Goal: Task Accomplishment & Management: Use online tool/utility

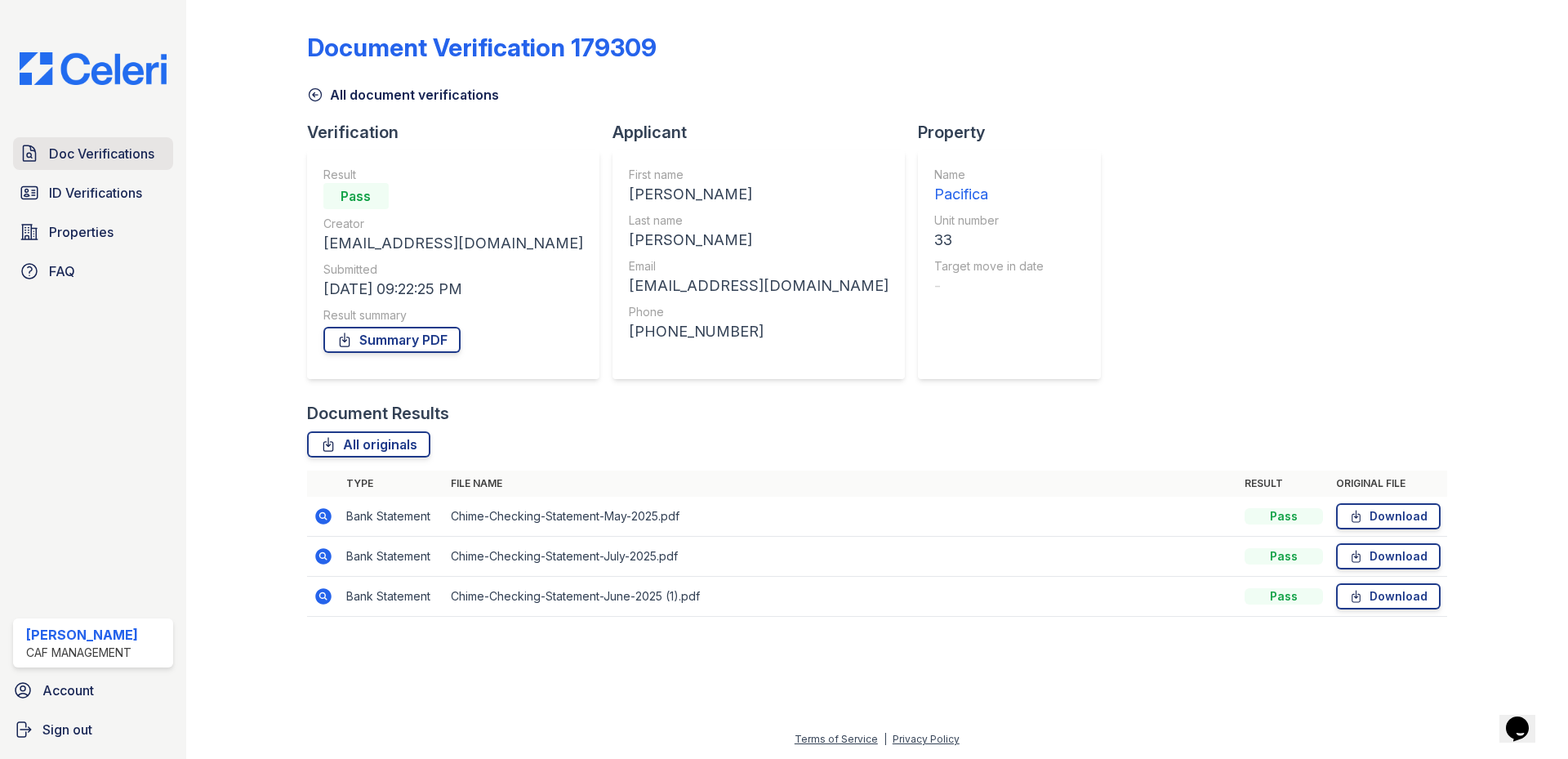
click at [129, 144] on span "Doc Verifications" at bounding box center [101, 153] width 106 height 20
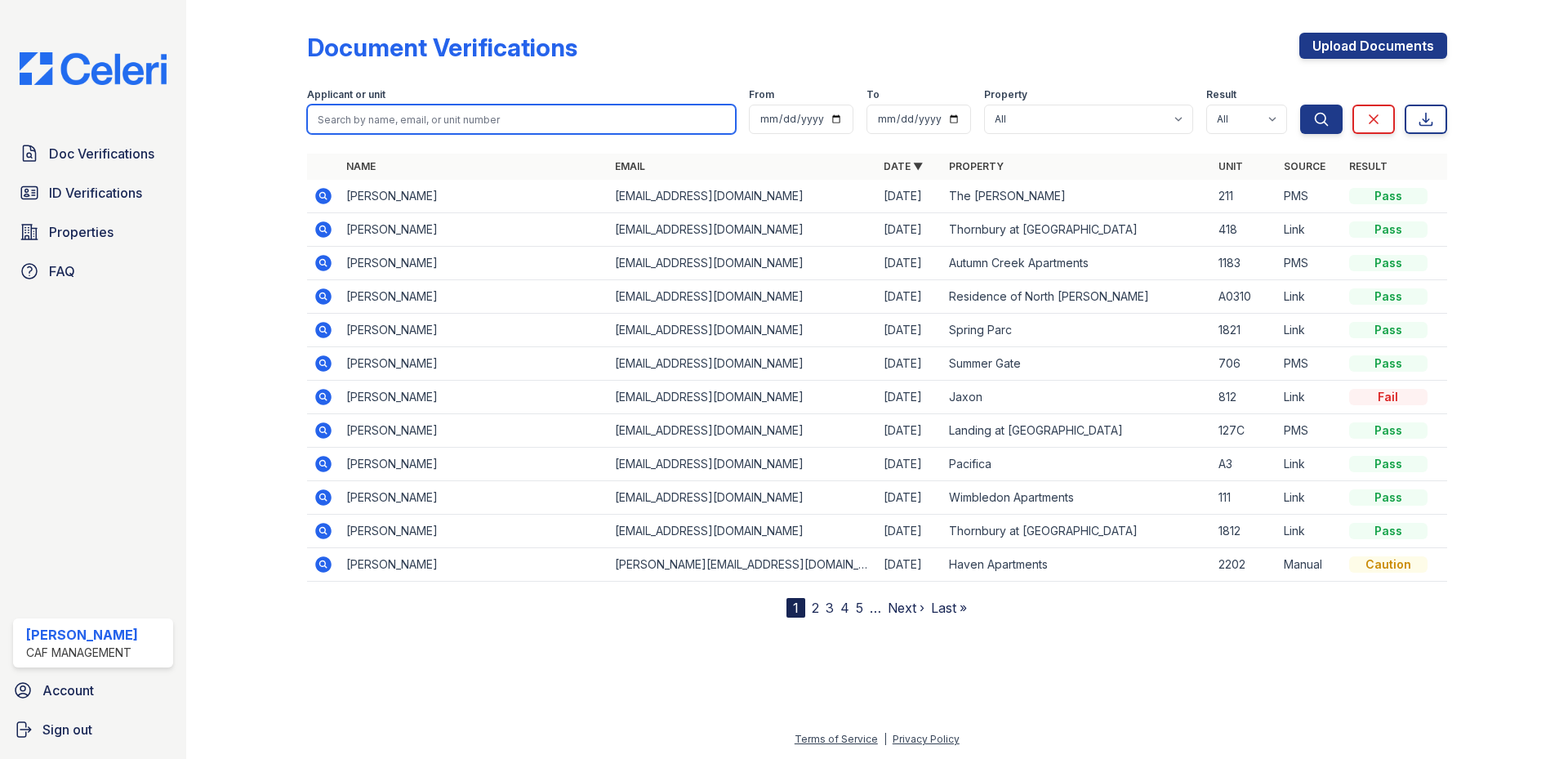
click at [415, 127] on input "search" at bounding box center [521, 119] width 428 height 29
type input "[PERSON_NAME]"
click at [1300, 105] on button "Search" at bounding box center [1321, 119] width 42 height 29
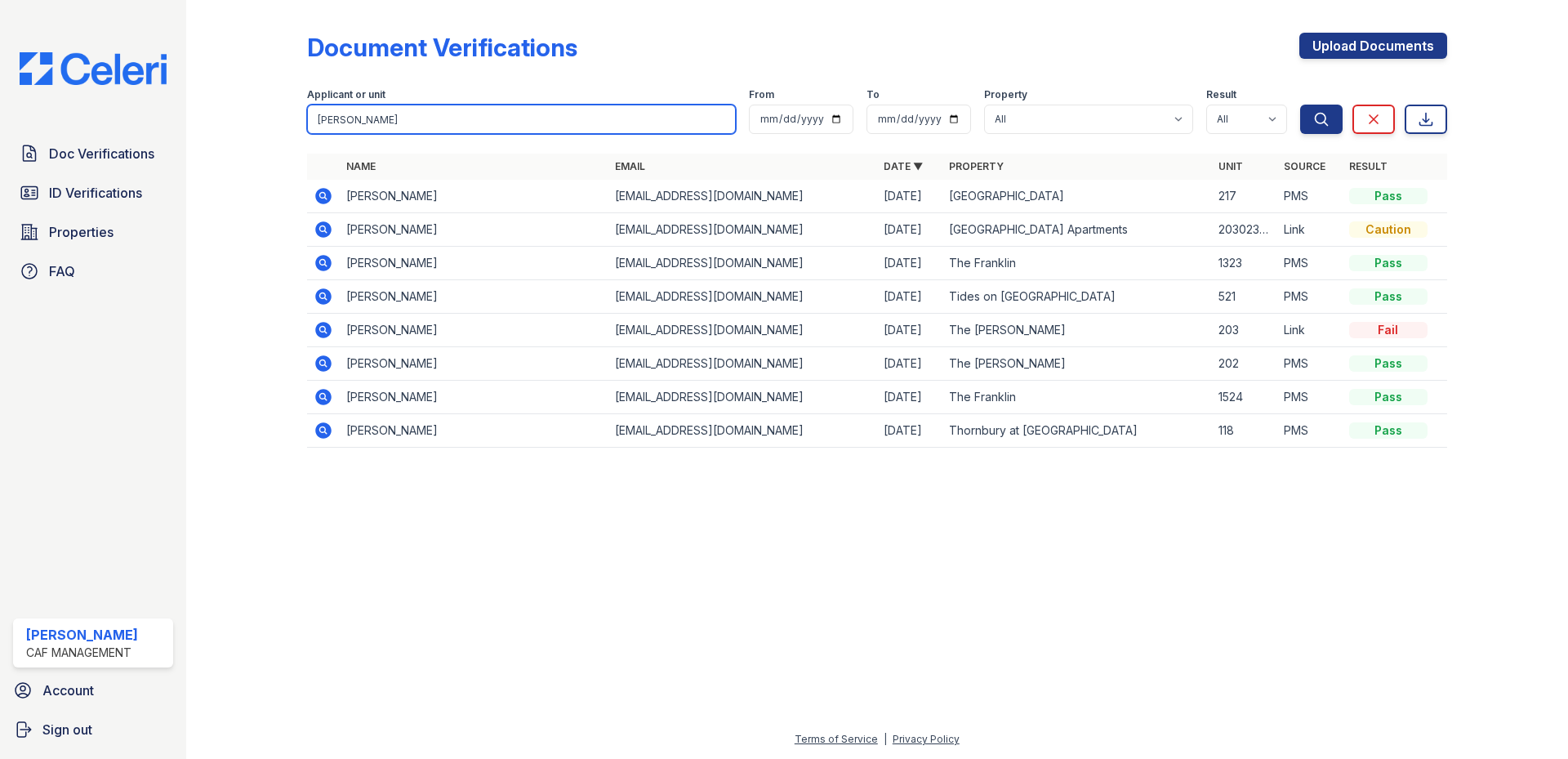
drag, startPoint x: 375, startPoint y: 115, endPoint x: 319, endPoint y: 118, distance: 56.1
click at [319, 118] on input "[PERSON_NAME]" at bounding box center [521, 119] width 428 height 29
type input "[PERSON_NAME]"
click at [1300, 105] on button "Search" at bounding box center [1321, 119] width 42 height 29
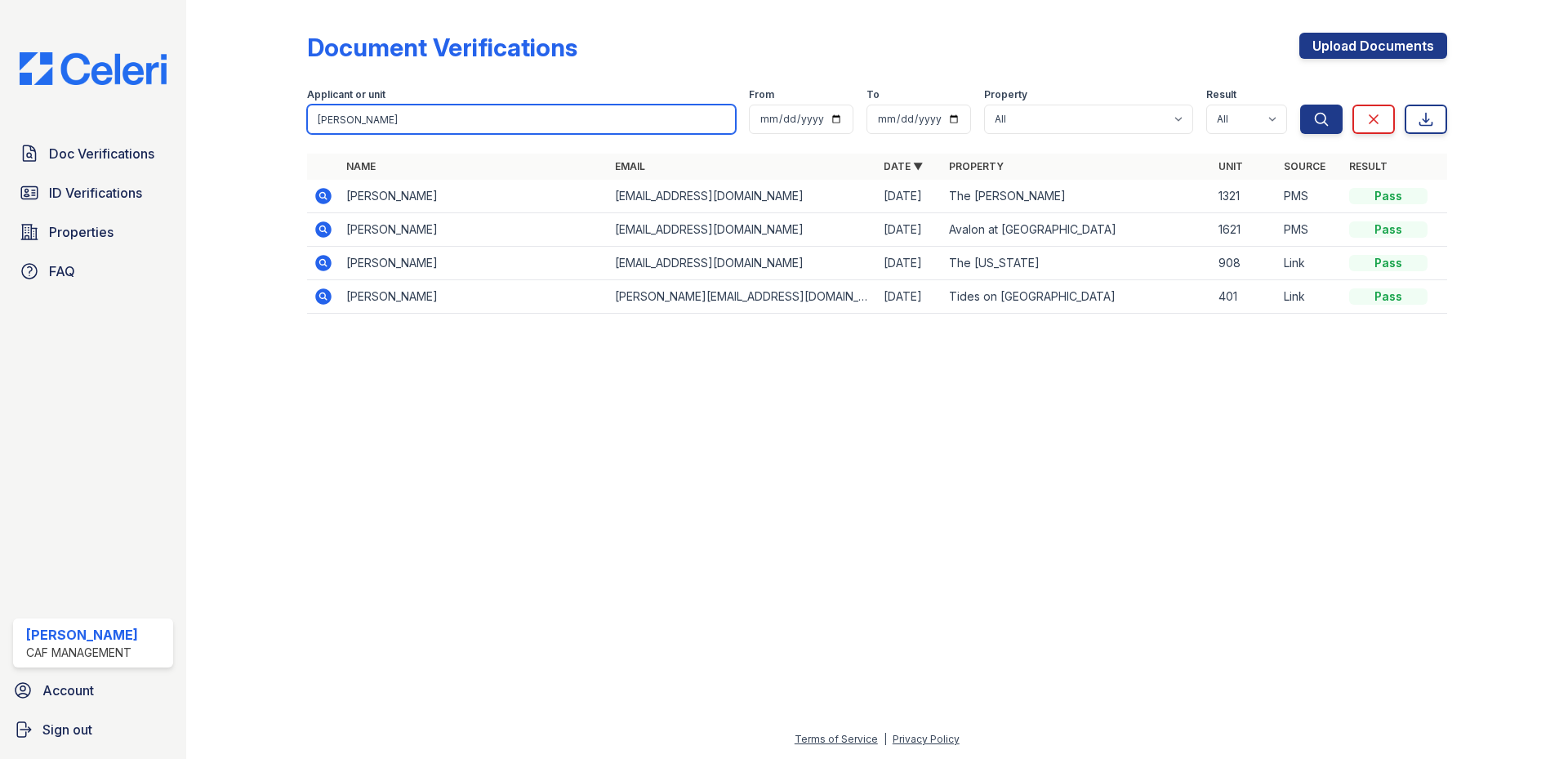
drag, startPoint x: 366, startPoint y: 121, endPoint x: 233, endPoint y: 127, distance: 133.1
click at [233, 127] on div "Document Verifications Upload Documents Filter Applicant or unit [PERSON_NAME] …" at bounding box center [877, 178] width 1329 height 356
type input "[PERSON_NAME]"
click at [1300, 105] on button "Search" at bounding box center [1321, 119] width 42 height 29
